Goal: Participate in discussion: Engage in conversation with other users on a specific topic

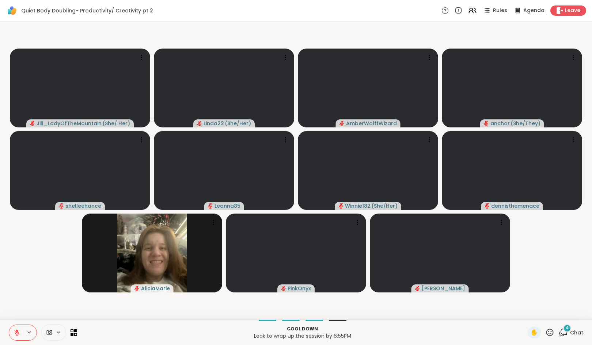
click at [563, 327] on div "4" at bounding box center [567, 329] width 8 height 8
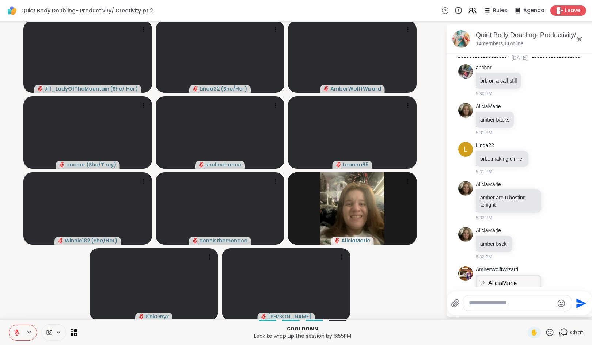
scroll to position [2743, 0]
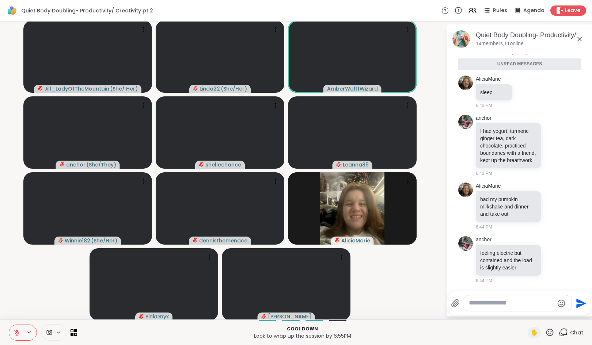
click at [15, 333] on icon at bounding box center [17, 333] width 7 height 7
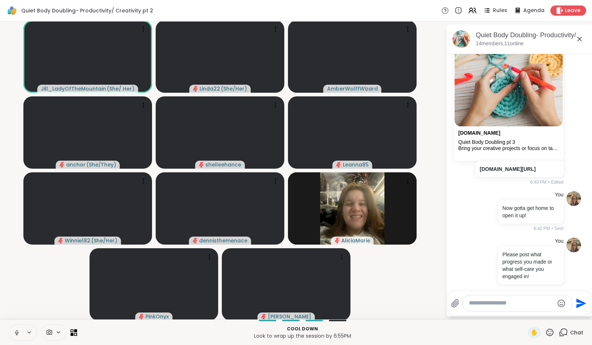
scroll to position [2369, 0]
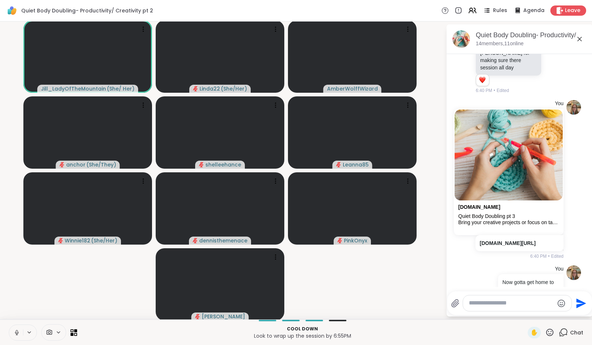
click at [15, 333] on icon at bounding box center [17, 333] width 4 height 2
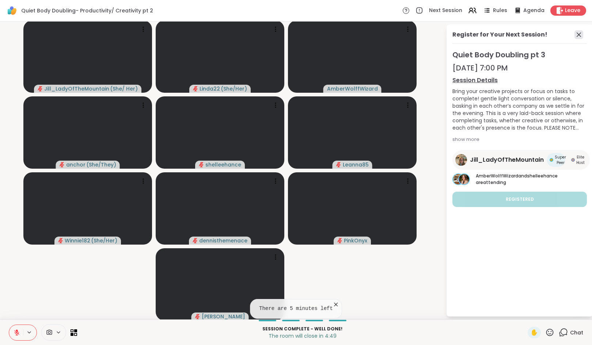
click at [577, 35] on icon at bounding box center [579, 35] width 4 height 4
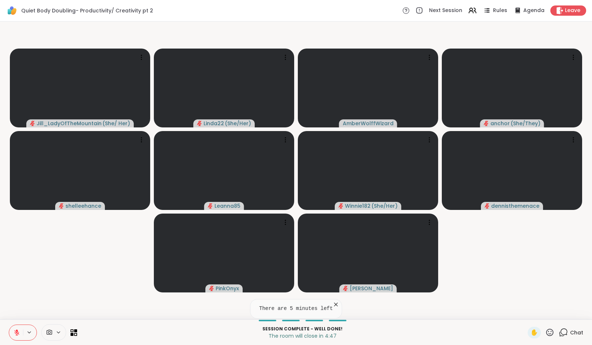
click at [559, 332] on icon at bounding box center [563, 332] width 9 height 9
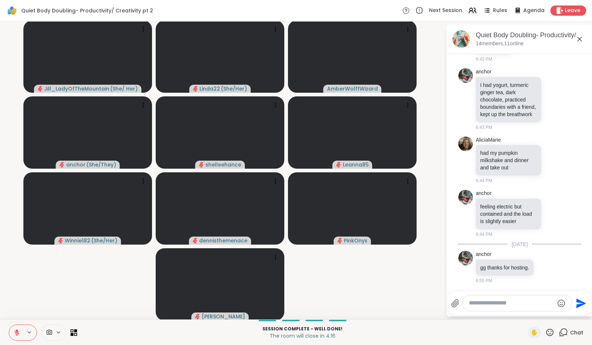
scroll to position [2771, 0]
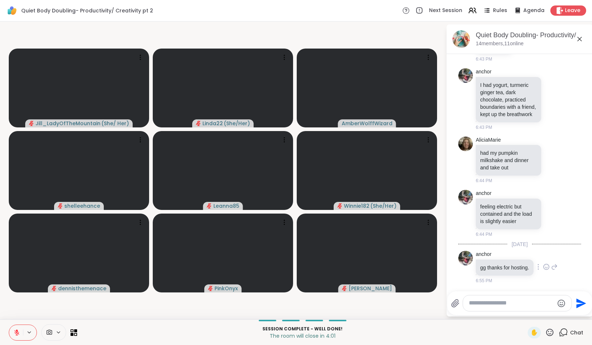
click at [547, 265] on icon at bounding box center [546, 267] width 5 height 5
click at [548, 252] on div "Select Reaction: Heart" at bounding box center [546, 255] width 7 height 7
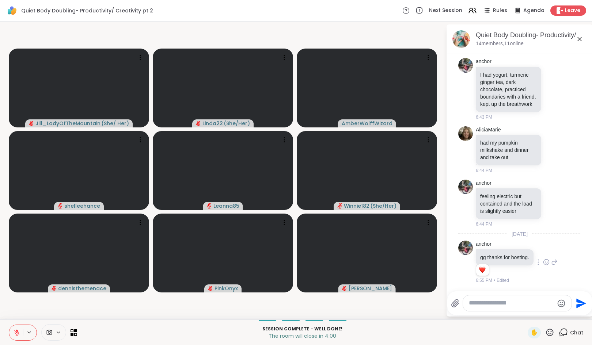
scroll to position [2782, 0]
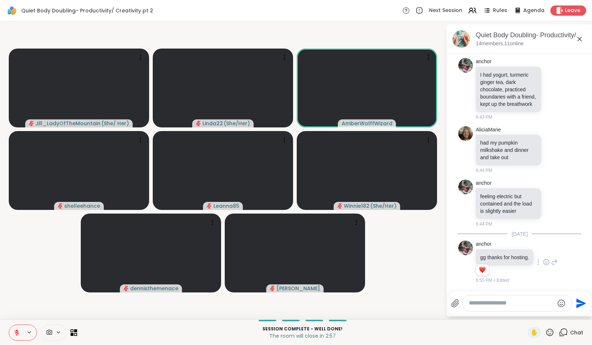
click at [16, 332] on icon at bounding box center [17, 333] width 7 height 7
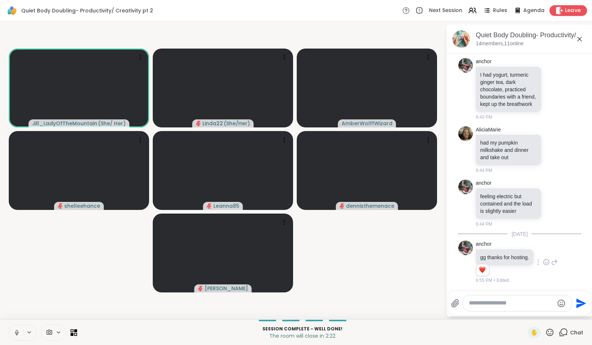
click at [558, 8] on icon at bounding box center [560, 11] width 8 height 8
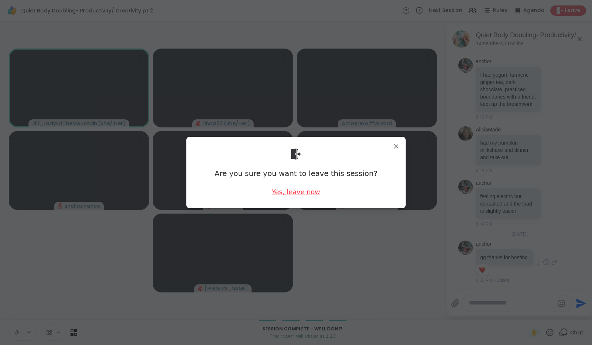
click at [288, 190] on div "Yes, leave now" at bounding box center [296, 192] width 48 height 9
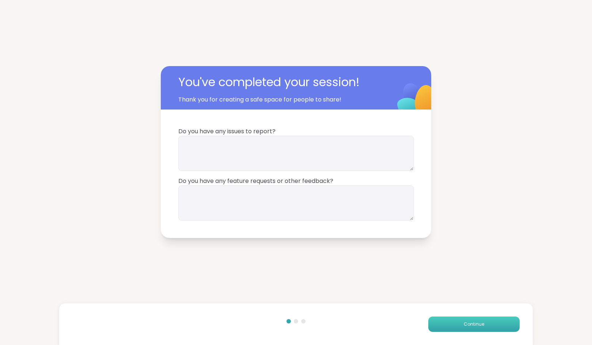
click at [430, 324] on button "Continue" at bounding box center [473, 324] width 91 height 15
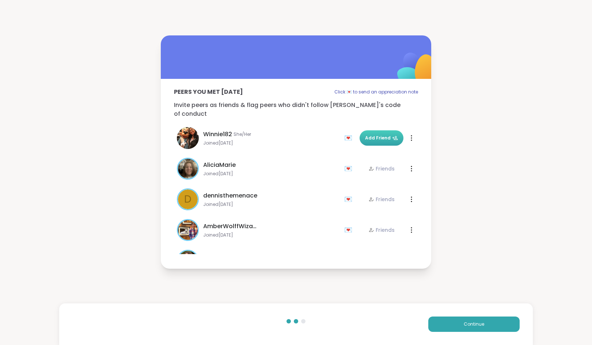
click at [377, 130] on button "Add Friend" at bounding box center [382, 137] width 44 height 15
click at [443, 326] on button "Continue" at bounding box center [473, 324] width 91 height 15
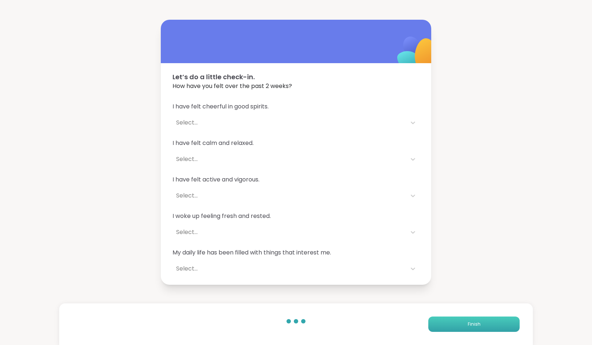
click at [443, 326] on button "Finish" at bounding box center [473, 324] width 91 height 15
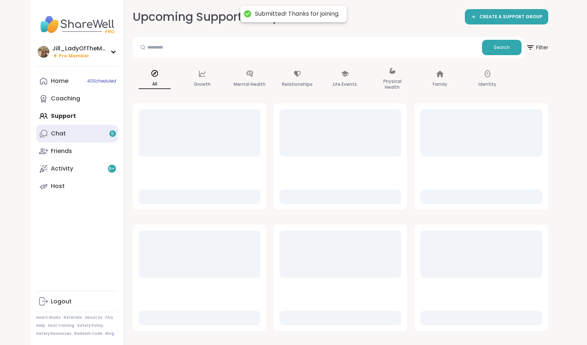
click at [110, 137] on link "Chat 5" at bounding box center [77, 134] width 82 height 18
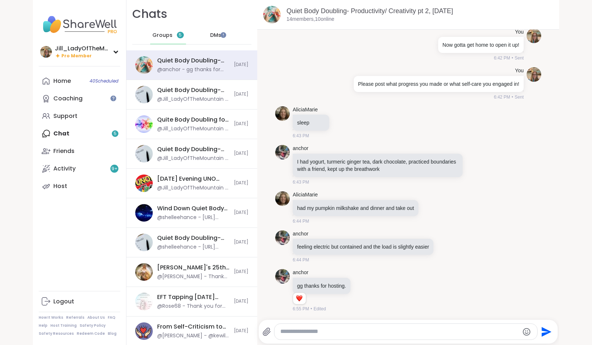
click at [162, 32] on span "Groups" at bounding box center [162, 35] width 20 height 7
click at [59, 79] on div "Home 40 Scheduled" at bounding box center [62, 81] width 18 height 8
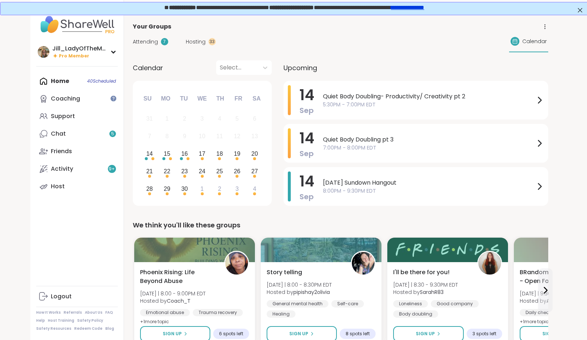
click at [191, 41] on span "Hosting" at bounding box center [196, 42] width 20 height 8
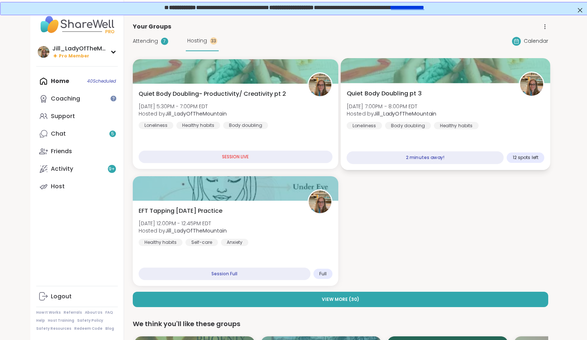
click at [424, 133] on div "Quiet Body Doubling pt 3 [DATE] 7:00PM - 8:00PM EDT Hosted by [PERSON_NAME] Lon…" at bounding box center [444, 126] width 209 height 87
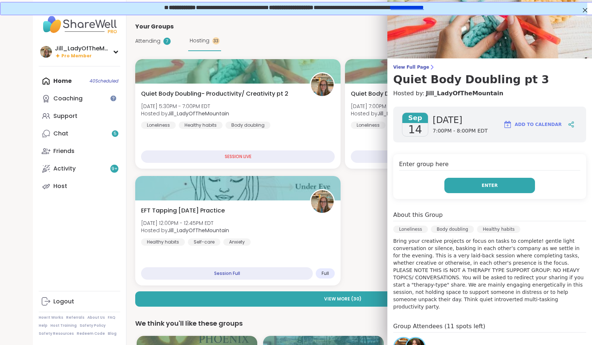
click at [465, 184] on button "Enter" at bounding box center [489, 185] width 91 height 15
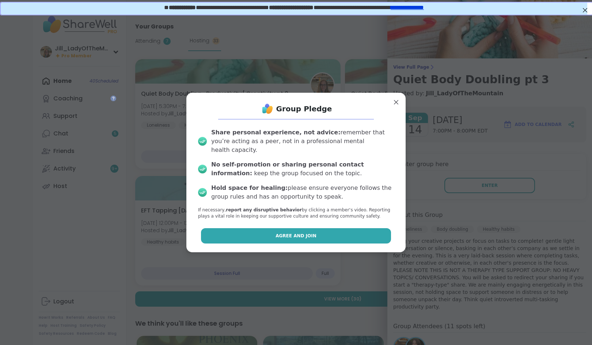
click at [303, 233] on span "Agree and Join" at bounding box center [296, 236] width 41 height 7
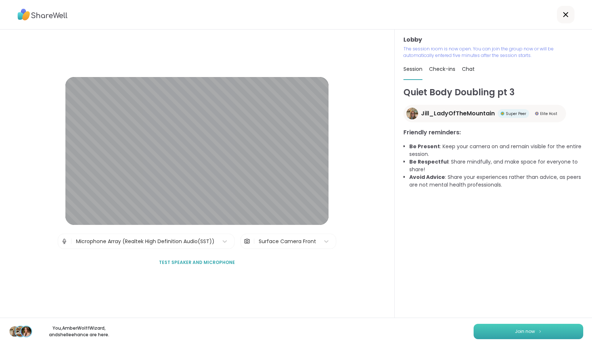
click at [541, 330] on button "Join now" at bounding box center [529, 331] width 110 height 15
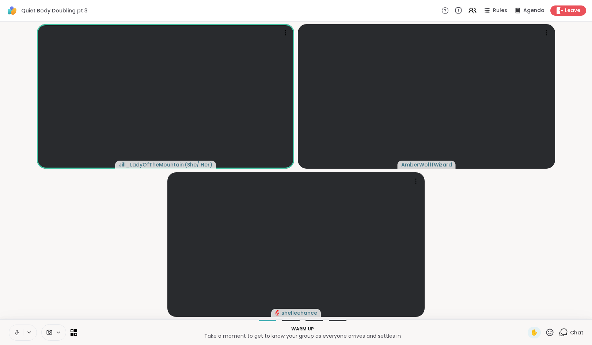
click at [561, 333] on icon at bounding box center [563, 332] width 9 height 9
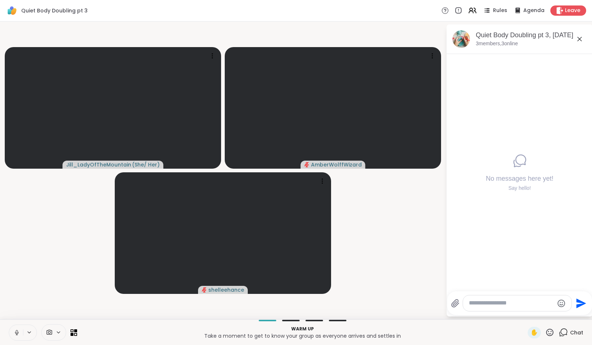
click at [15, 333] on icon at bounding box center [17, 333] width 4 height 2
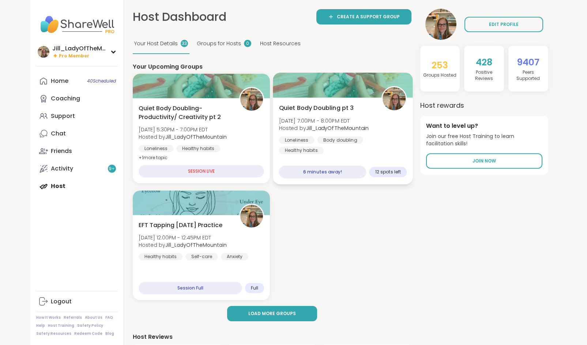
click at [350, 145] on div "Loneliness Body doubling Healthy habits" at bounding box center [343, 146] width 128 height 18
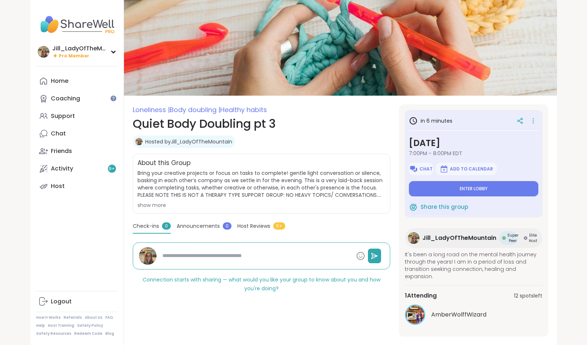
type textarea "*"
click at [521, 121] on icon at bounding box center [519, 121] width 7 height 7
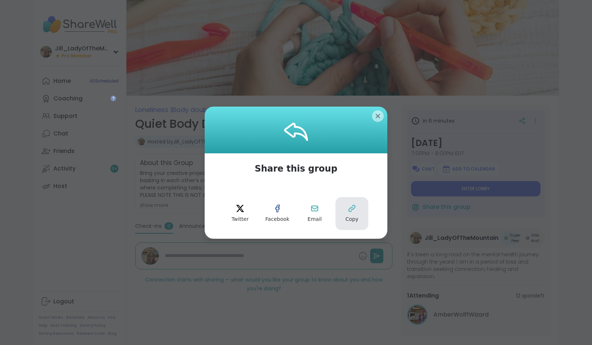
click at [352, 211] on icon at bounding box center [352, 208] width 9 height 9
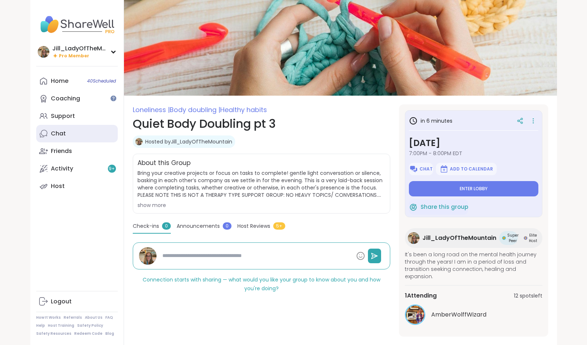
click at [94, 137] on link "Chat" at bounding box center [77, 134] width 82 height 18
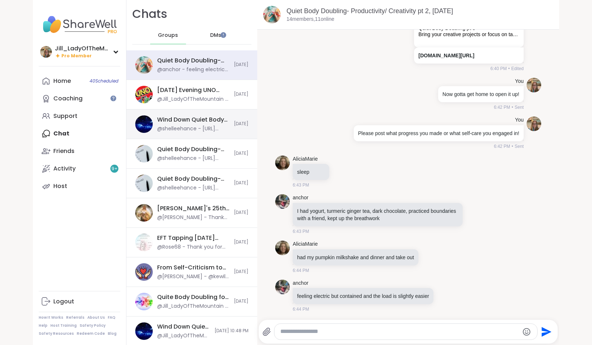
click at [201, 124] on div "Wind Down Quiet Body Doubling - Saturday, Sep 13 @shelleehance - https://sharew…" at bounding box center [193, 124] width 72 height 17
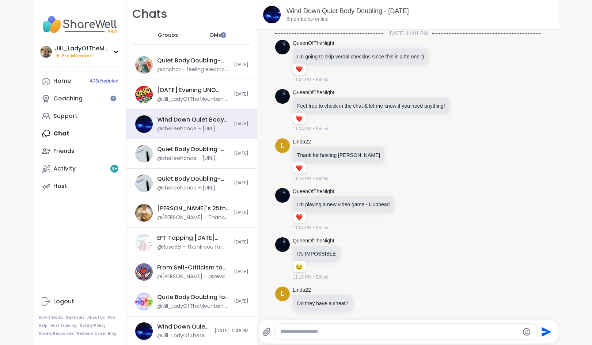
scroll to position [951, 0]
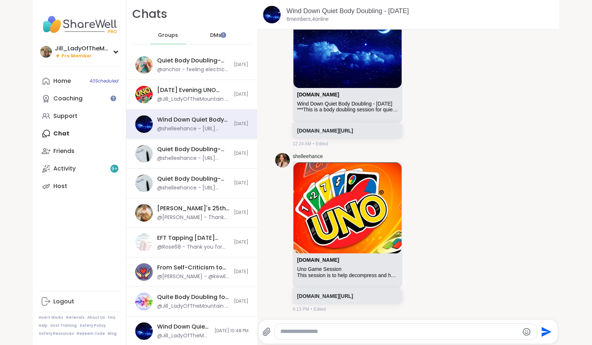
click at [298, 336] on div at bounding box center [406, 332] width 263 height 16
click at [199, 183] on div "Quiet Body Doubling- Productivity or Creativity, [DATE]" at bounding box center [193, 179] width 72 height 8
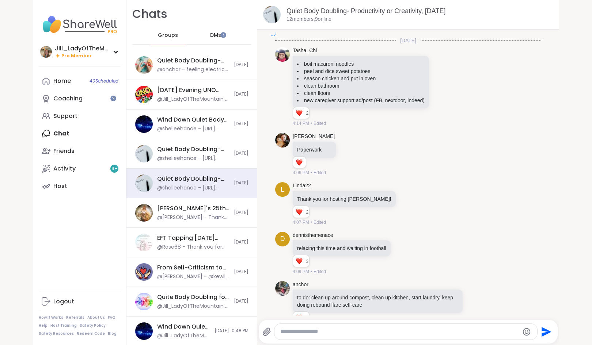
scroll to position [1620, 0]
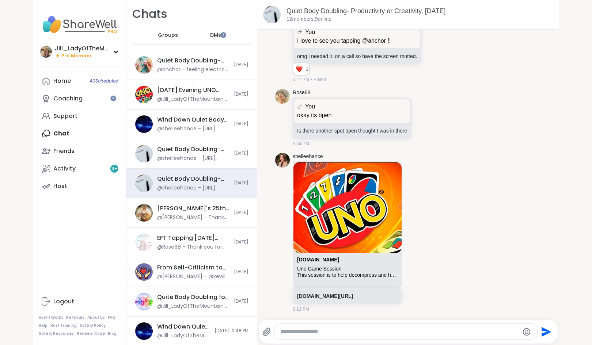
click at [289, 330] on textarea "Type your message" at bounding box center [399, 332] width 239 height 8
paste textarea "**********"
type textarea "**********"
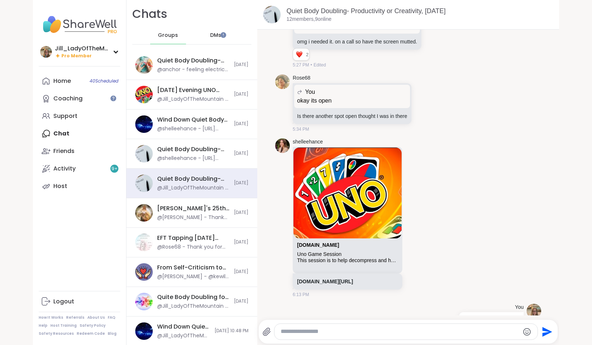
scroll to position [1666, 0]
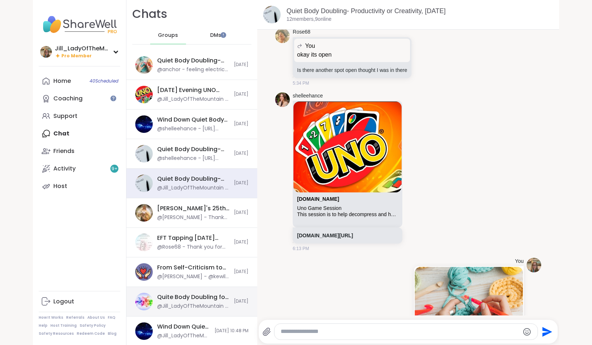
click at [222, 304] on div "@Jill_LadyOfTheMountain - https://sharewellnow.com/session/10de37de-f471-4fb1-8…" at bounding box center [193, 306] width 72 height 7
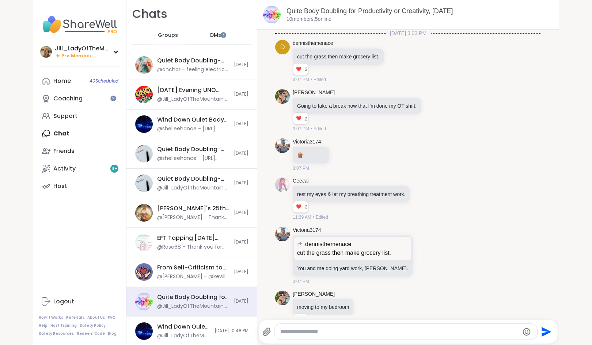
scroll to position [513, 0]
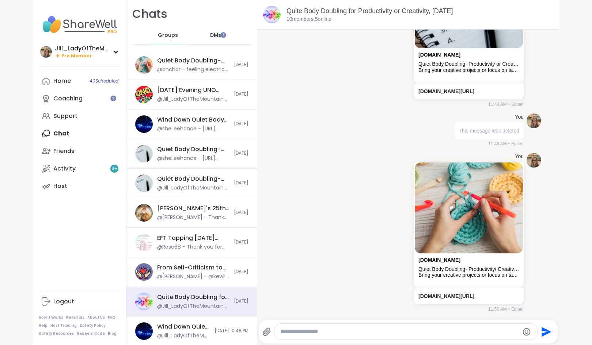
click at [333, 334] on textarea "Type your message" at bounding box center [399, 332] width 239 height 8
paste textarea "**********"
type textarea "**********"
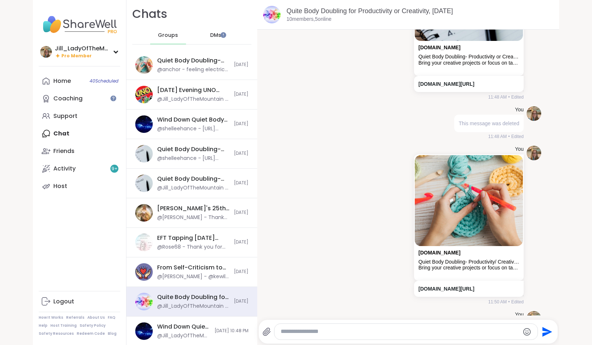
scroll to position [560, 0]
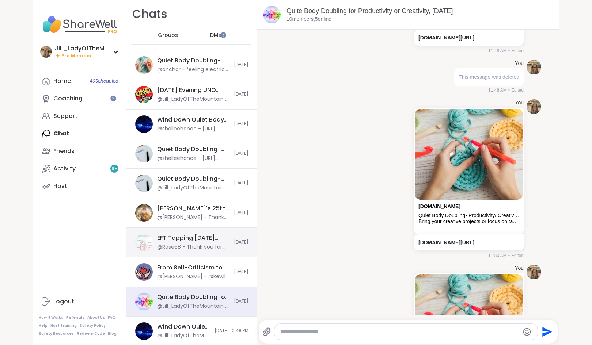
click at [196, 245] on div "@Rose68 - Thank you for hosting!" at bounding box center [193, 247] width 72 height 7
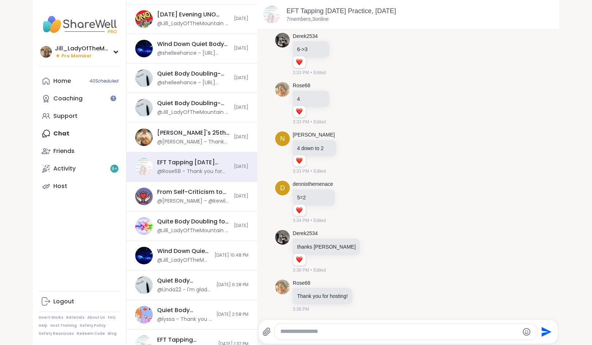
scroll to position [106, 0]
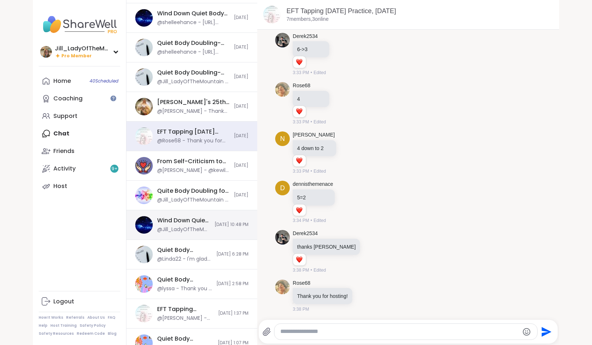
click at [222, 237] on div "Wind Down Quiet Body Doubling - Saturday, Sep 13 @Jill_LadyOfTheMountain - But …" at bounding box center [191, 226] width 131 height 30
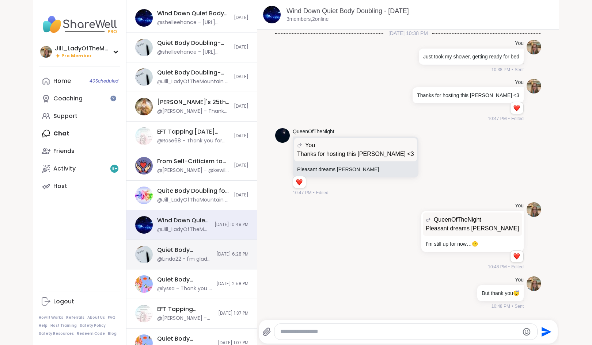
click at [215, 250] on div "Quiet Body Doubling- Productivity or Creativity, Sep 13 @Linda22 - I'm glad tha…" at bounding box center [191, 255] width 131 height 30
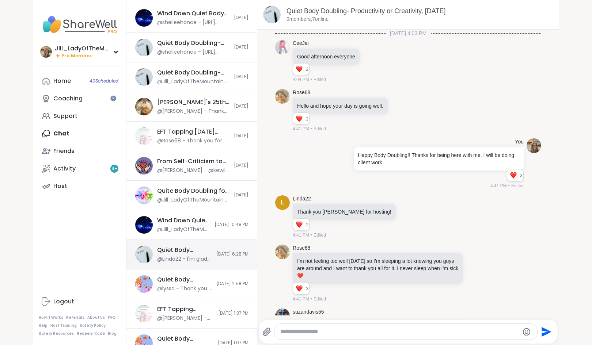
scroll to position [622, 0]
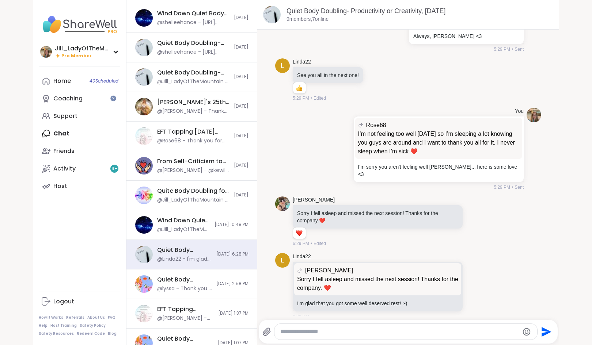
click at [309, 334] on textarea "Type your message" at bounding box center [399, 332] width 239 height 8
paste textarea "**********"
type textarea "**********"
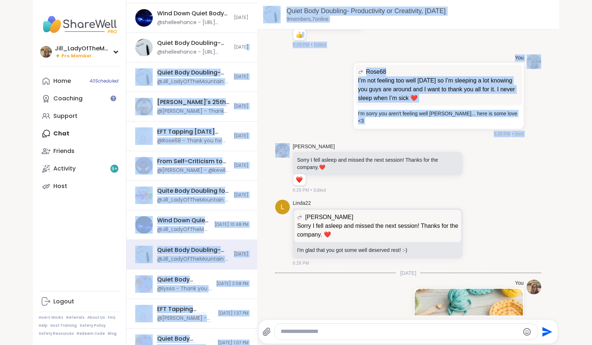
drag, startPoint x: 254, startPoint y: 93, endPoint x: 253, endPoint y: 37, distance: 56.0
click at [253, 37] on div "Chats Groups DMs Quiet Body Doubling- Productivity/ Creativity pt 2, Sep 14 @an…" at bounding box center [342, 172] width 433 height 345
